Goal: Task Accomplishment & Management: Manage account settings

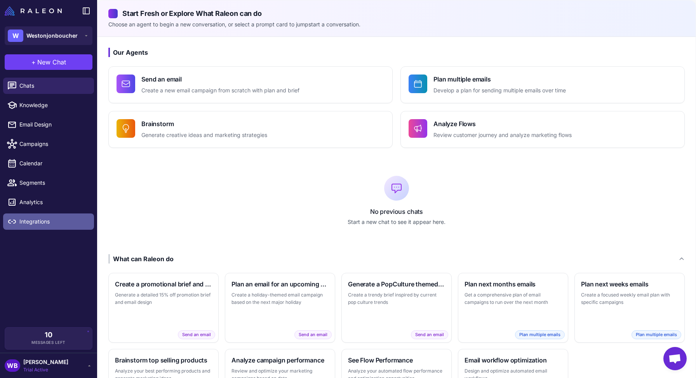
click at [44, 223] on span "Integrations" at bounding box center [53, 221] width 68 height 9
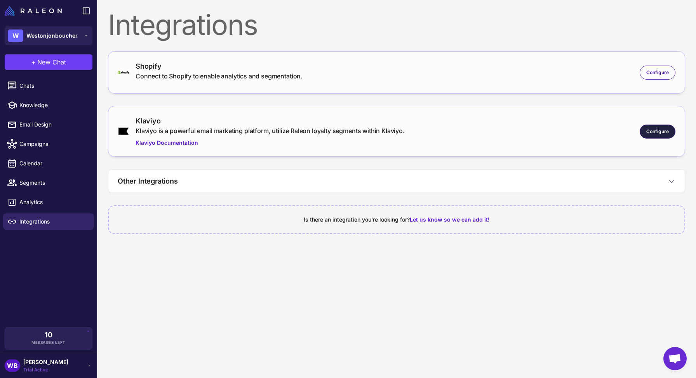
click at [653, 136] on div "Configure" at bounding box center [658, 132] width 36 height 14
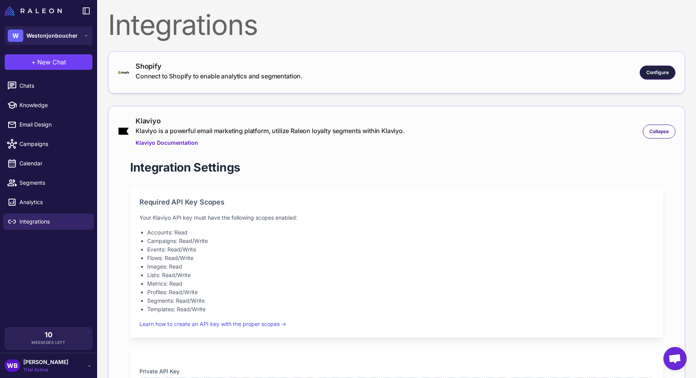
click at [647, 71] on span "Configure" at bounding box center [657, 72] width 23 height 7
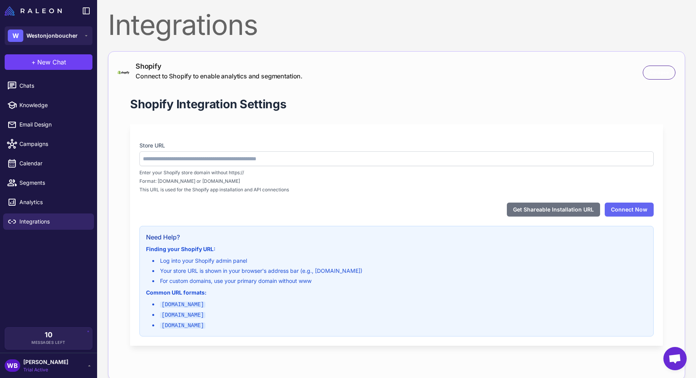
type input "**********"
